Goal: Transaction & Acquisition: Subscribe to service/newsletter

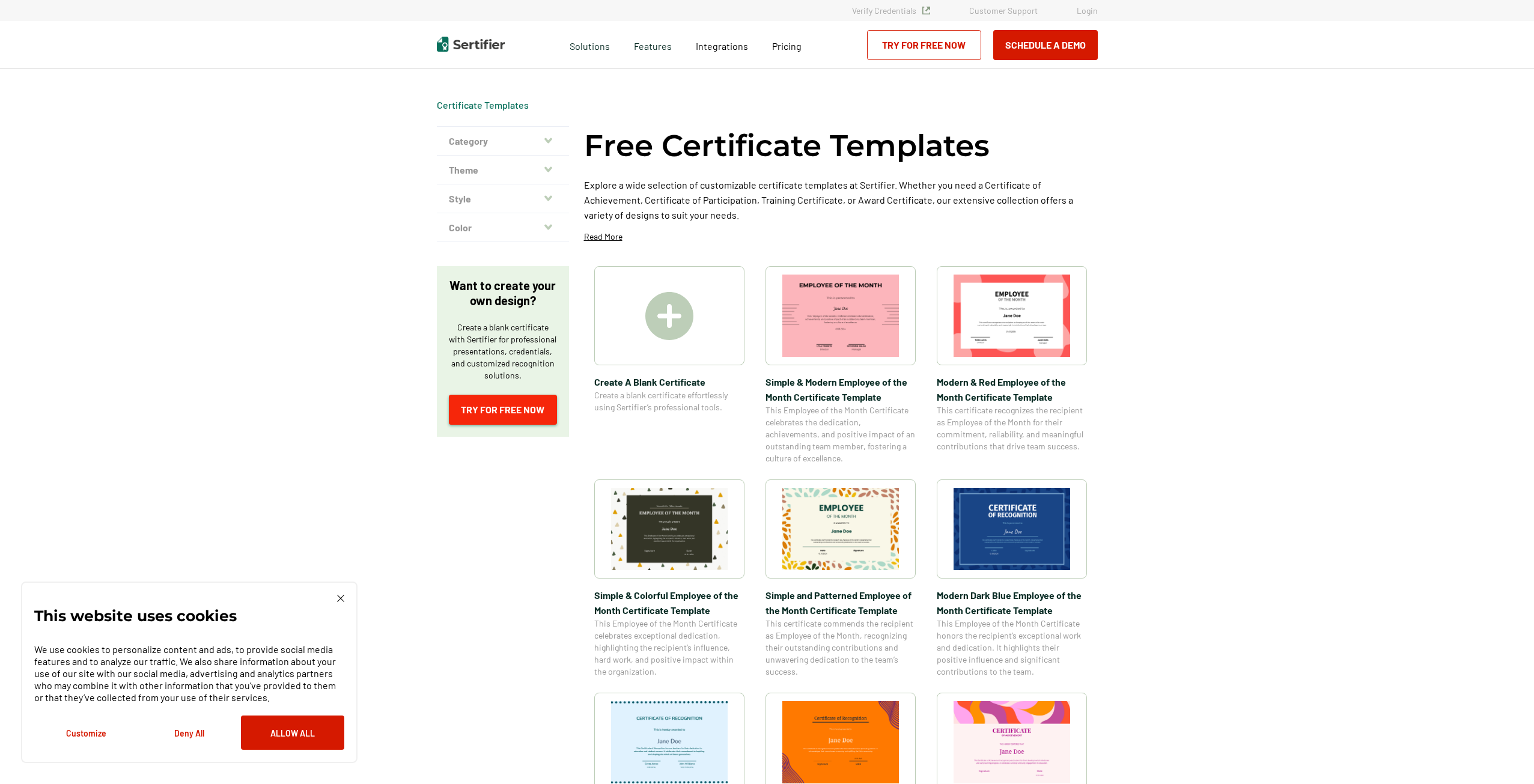
click at [516, 419] on link "Try for Free Now" at bounding box center [503, 409] width 108 height 30
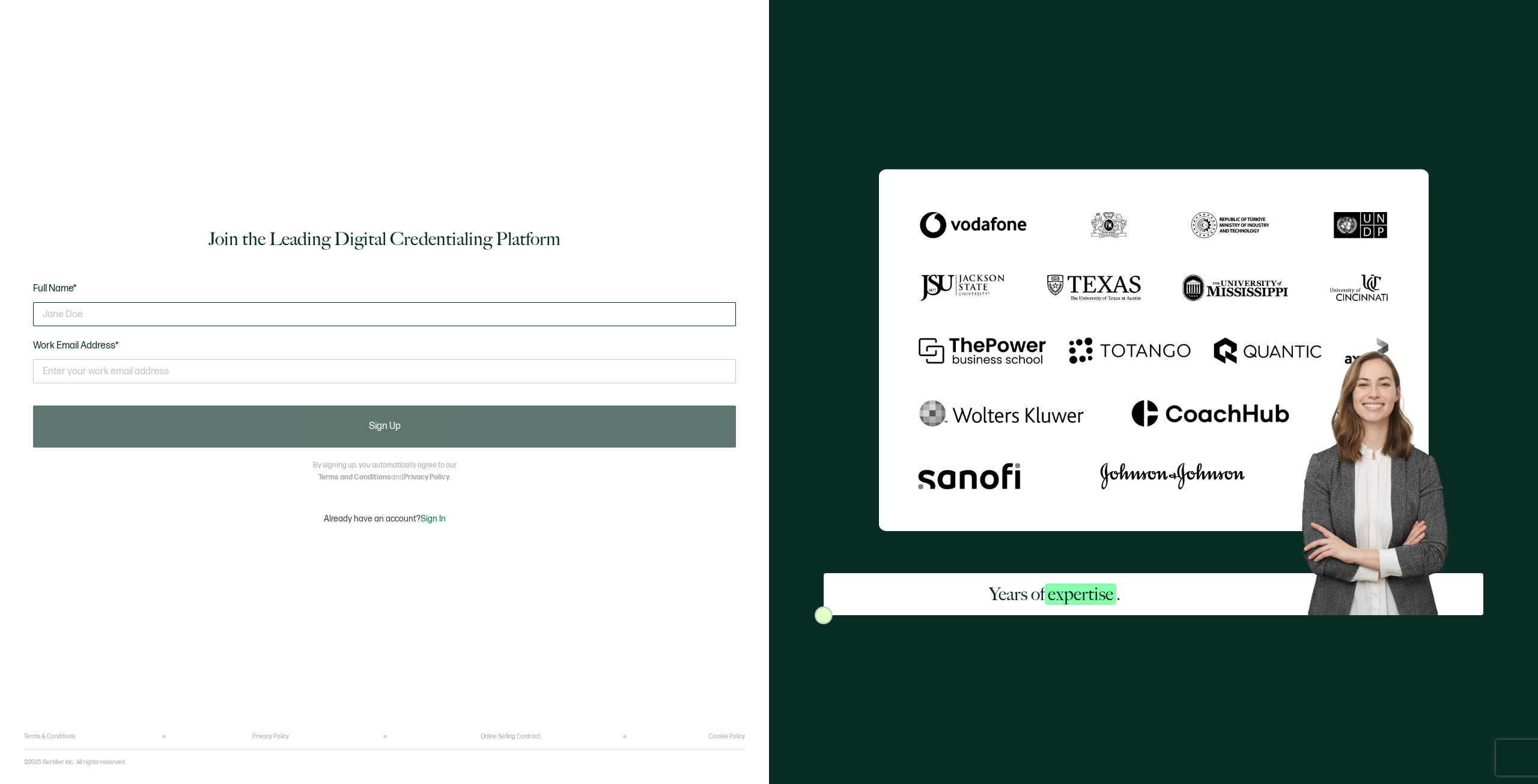
click at [149, 309] on input "text" at bounding box center [385, 314] width 703 height 24
type input "V"
